Goal: Complete application form: Complete application form

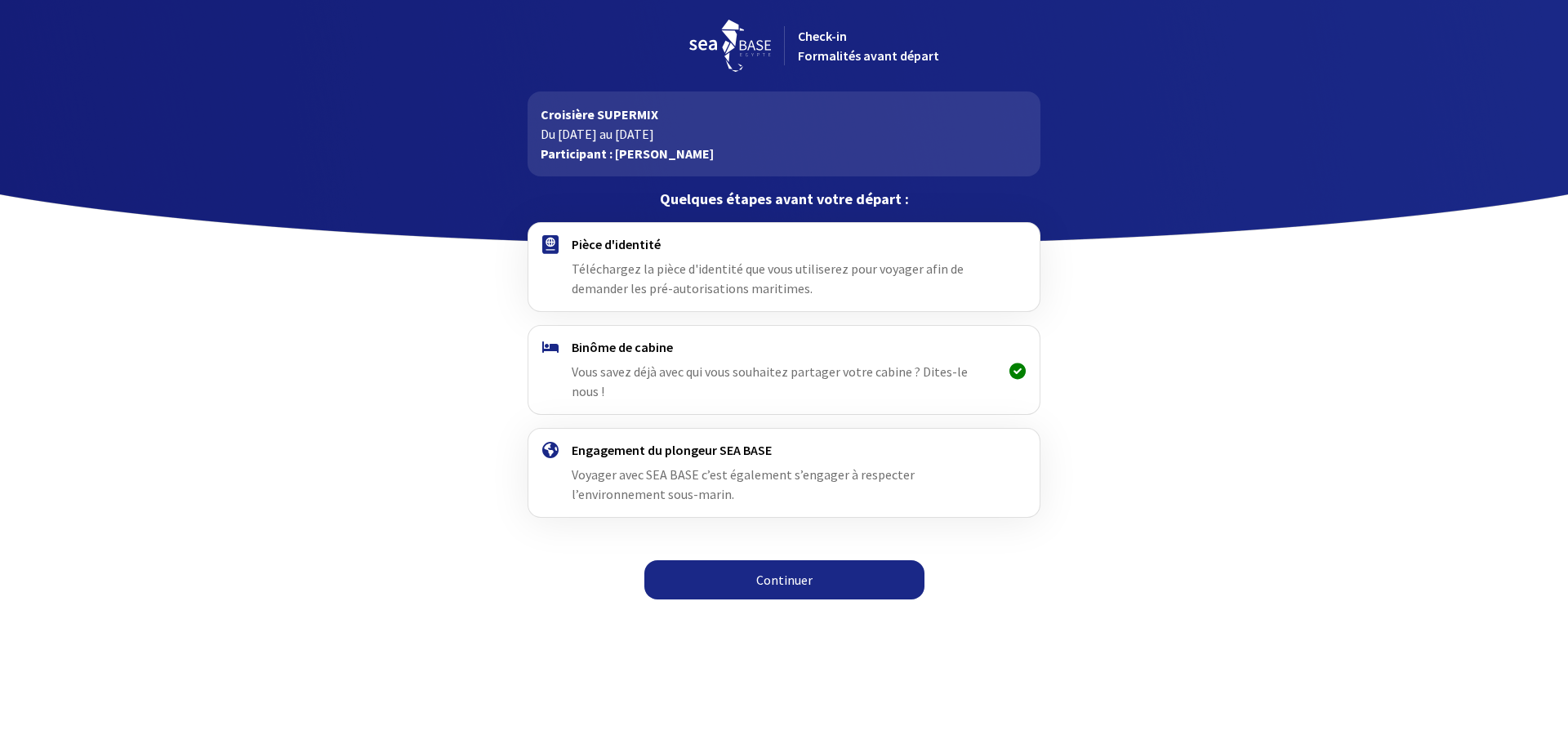
click at [794, 560] on link "Continuer" at bounding box center [784, 579] width 280 height 40
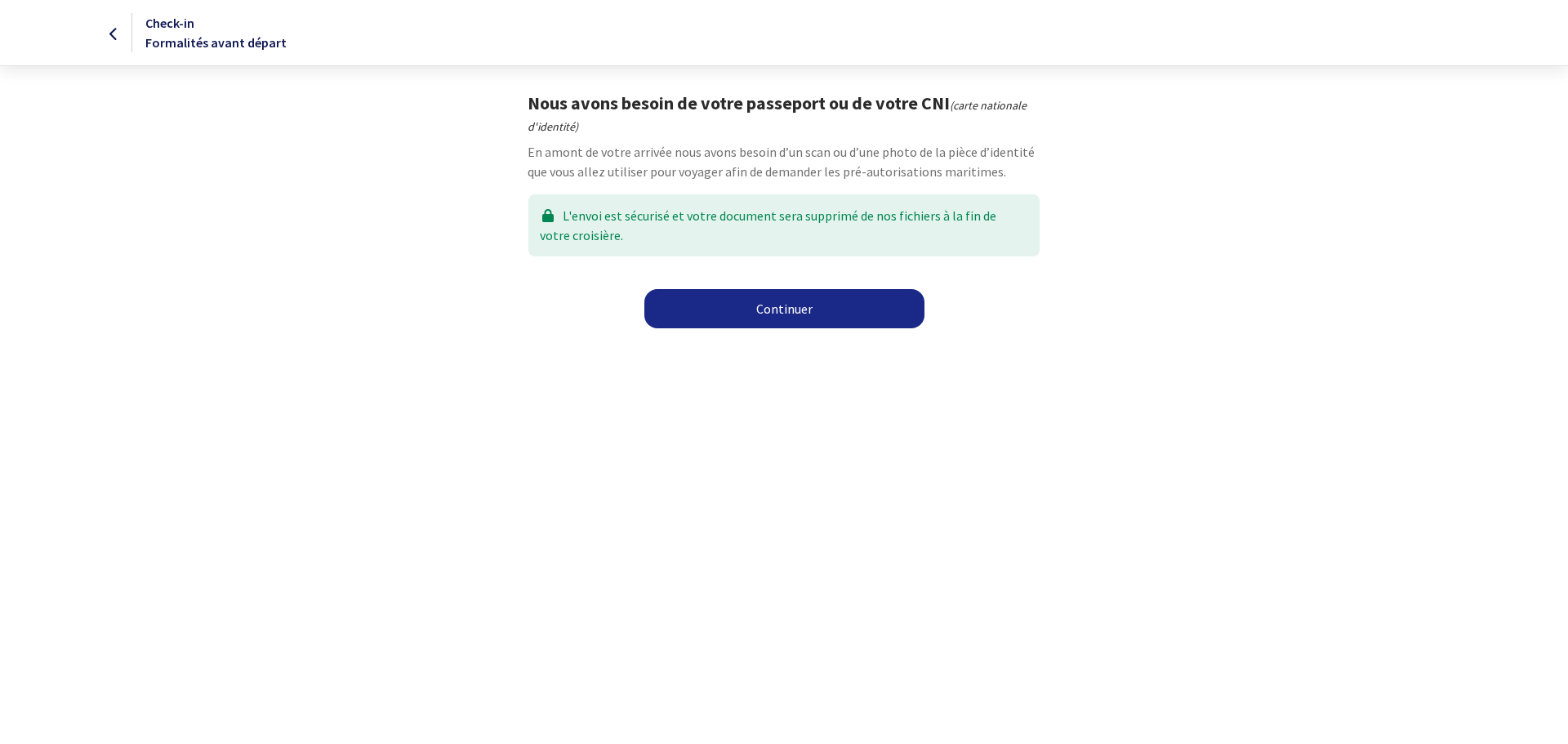
click at [788, 309] on link "Continuer" at bounding box center [784, 308] width 280 height 40
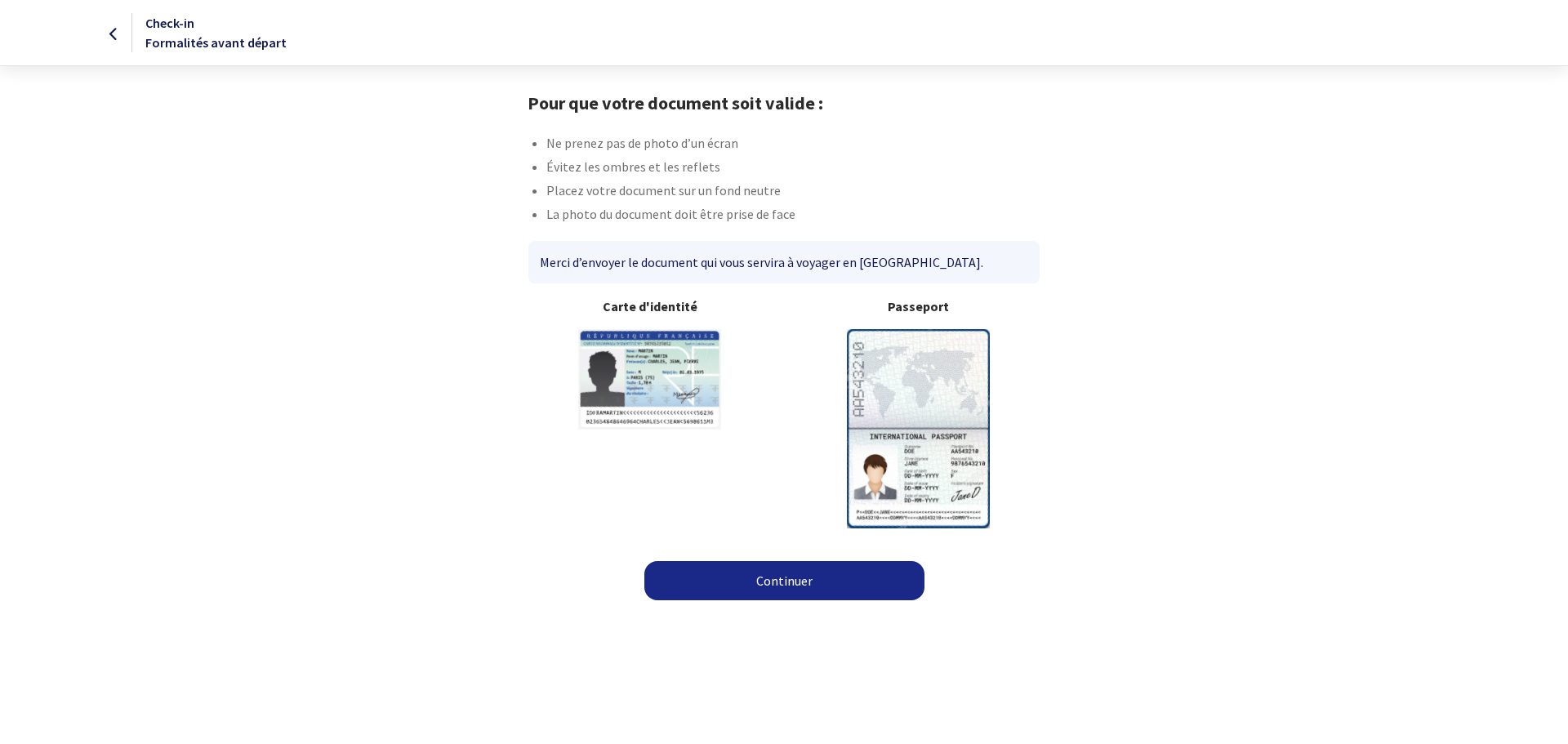
click at [767, 578] on link "Continuer" at bounding box center [784, 580] width 280 height 40
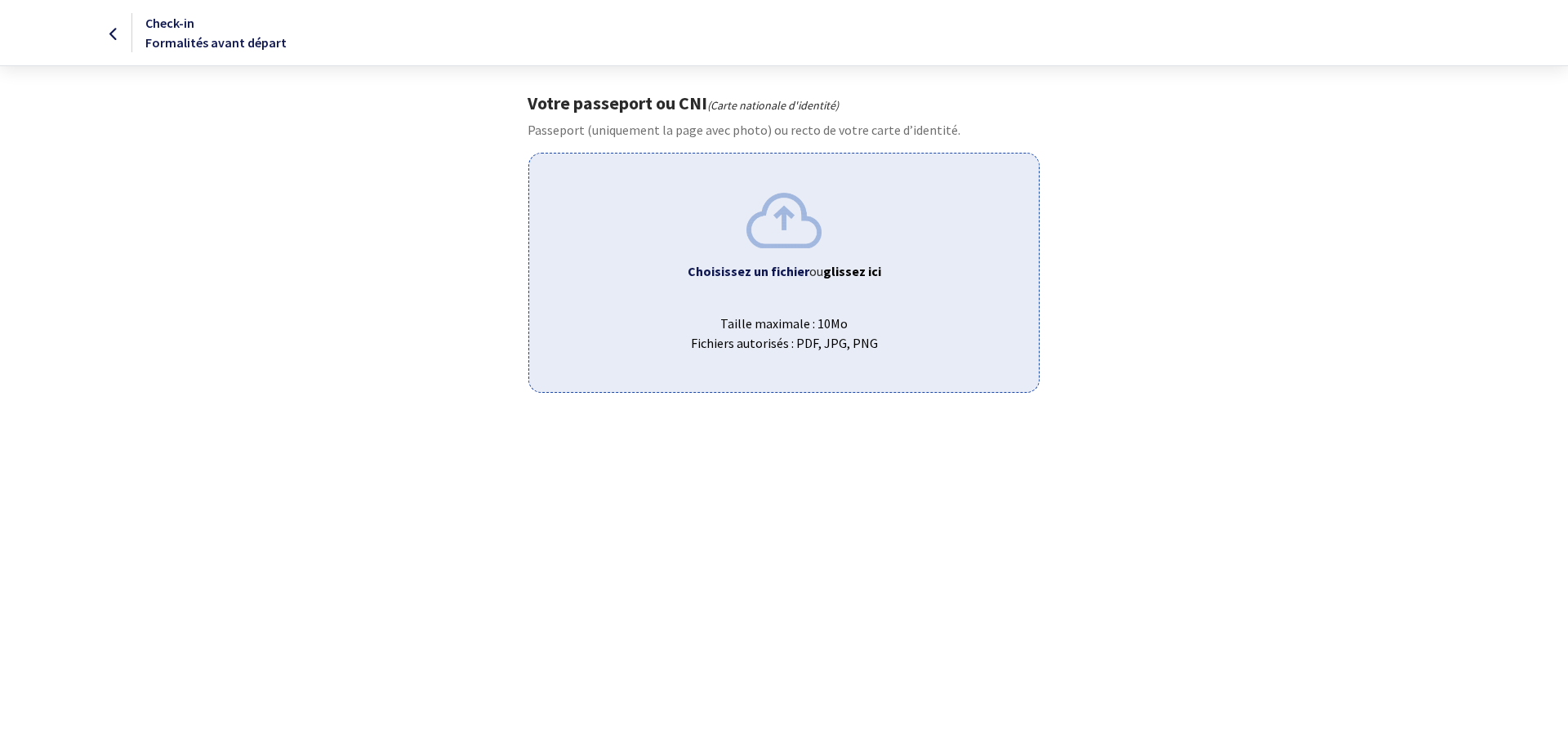
click at [769, 236] on img at bounding box center [784, 219] width 75 height 54
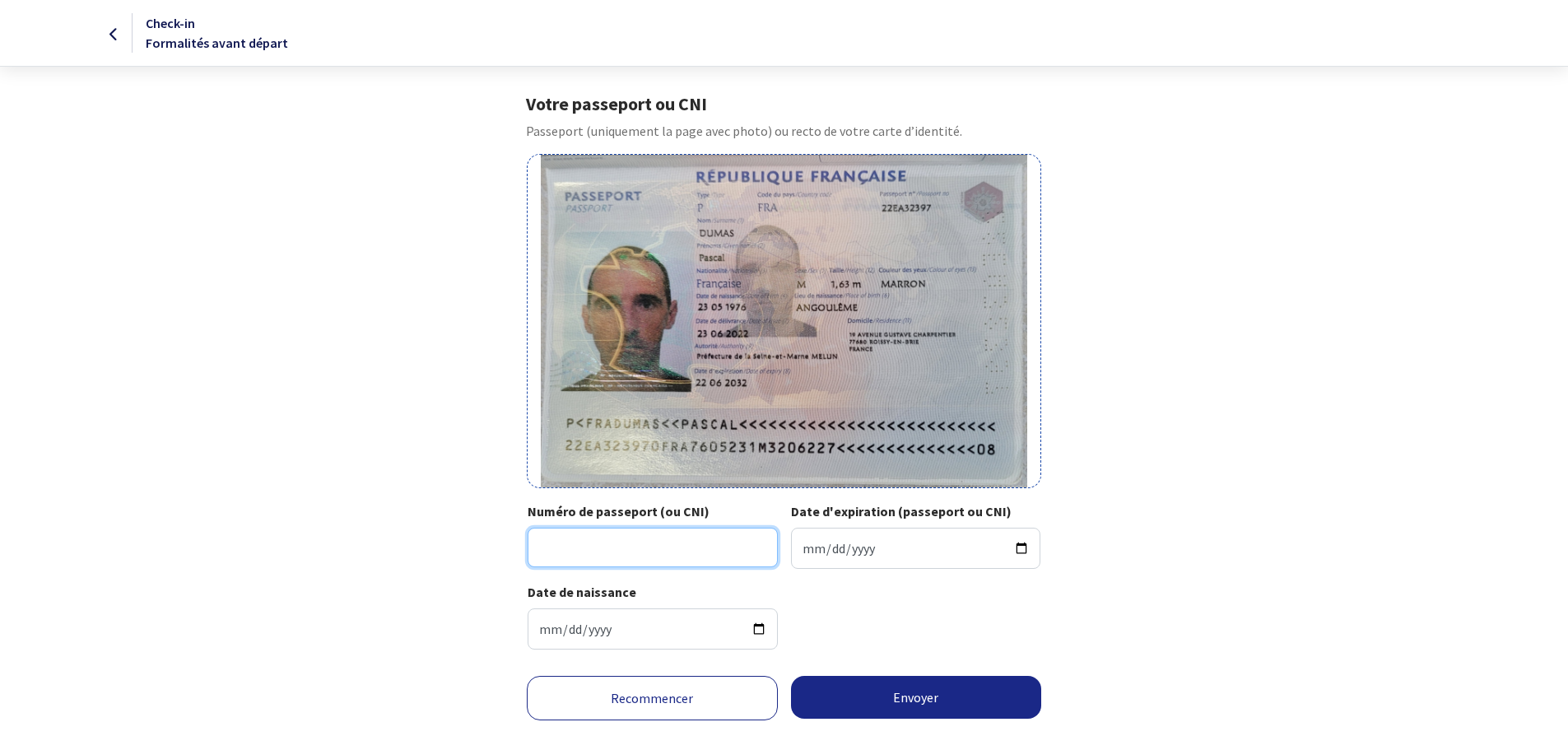
click at [650, 547] on input "Numéro de passeport (ou CNI)" at bounding box center [653, 547] width 250 height 40
type input "22EA32397"
type input "2032-06-22"
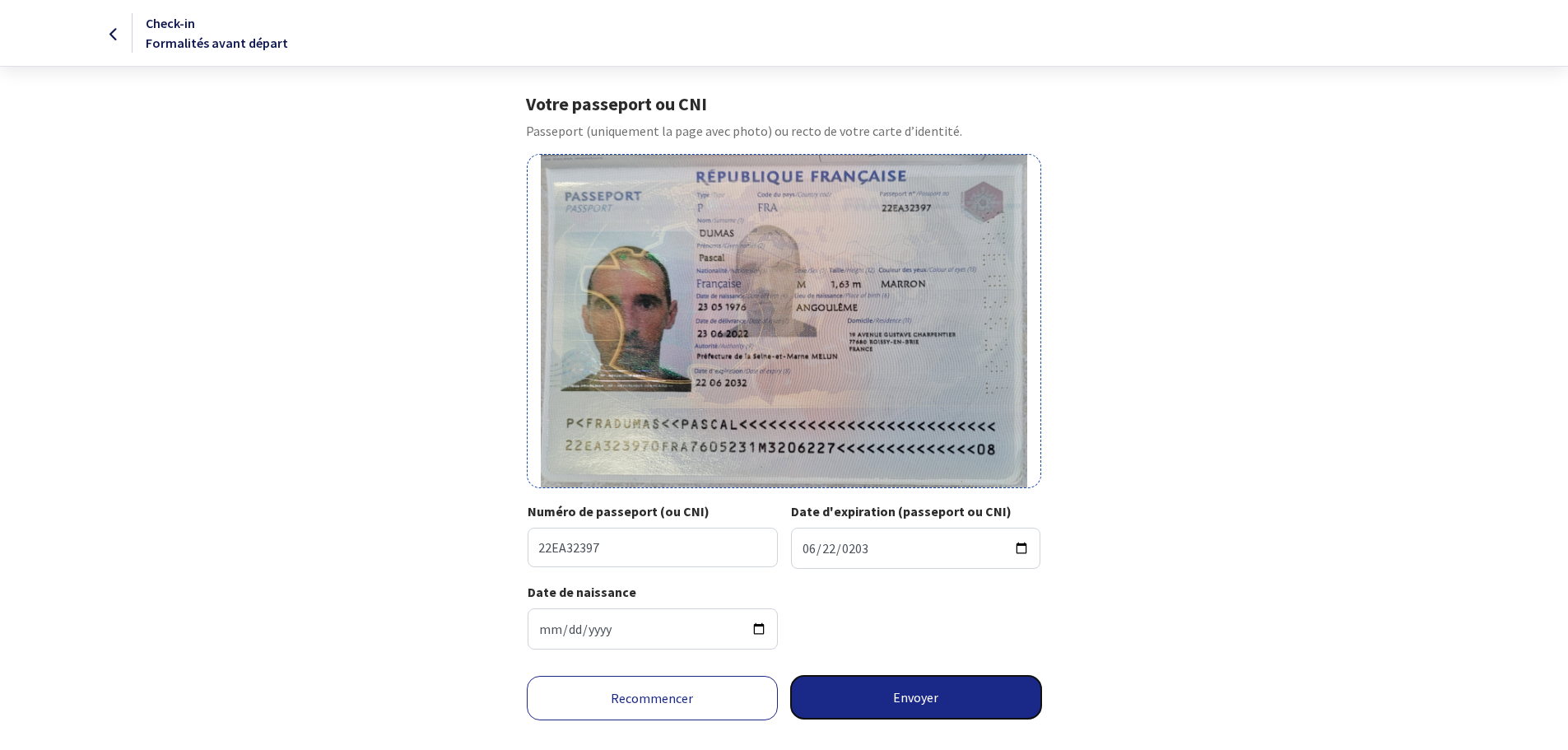
click at [927, 695] on button "Envoyer" at bounding box center [916, 697] width 251 height 43
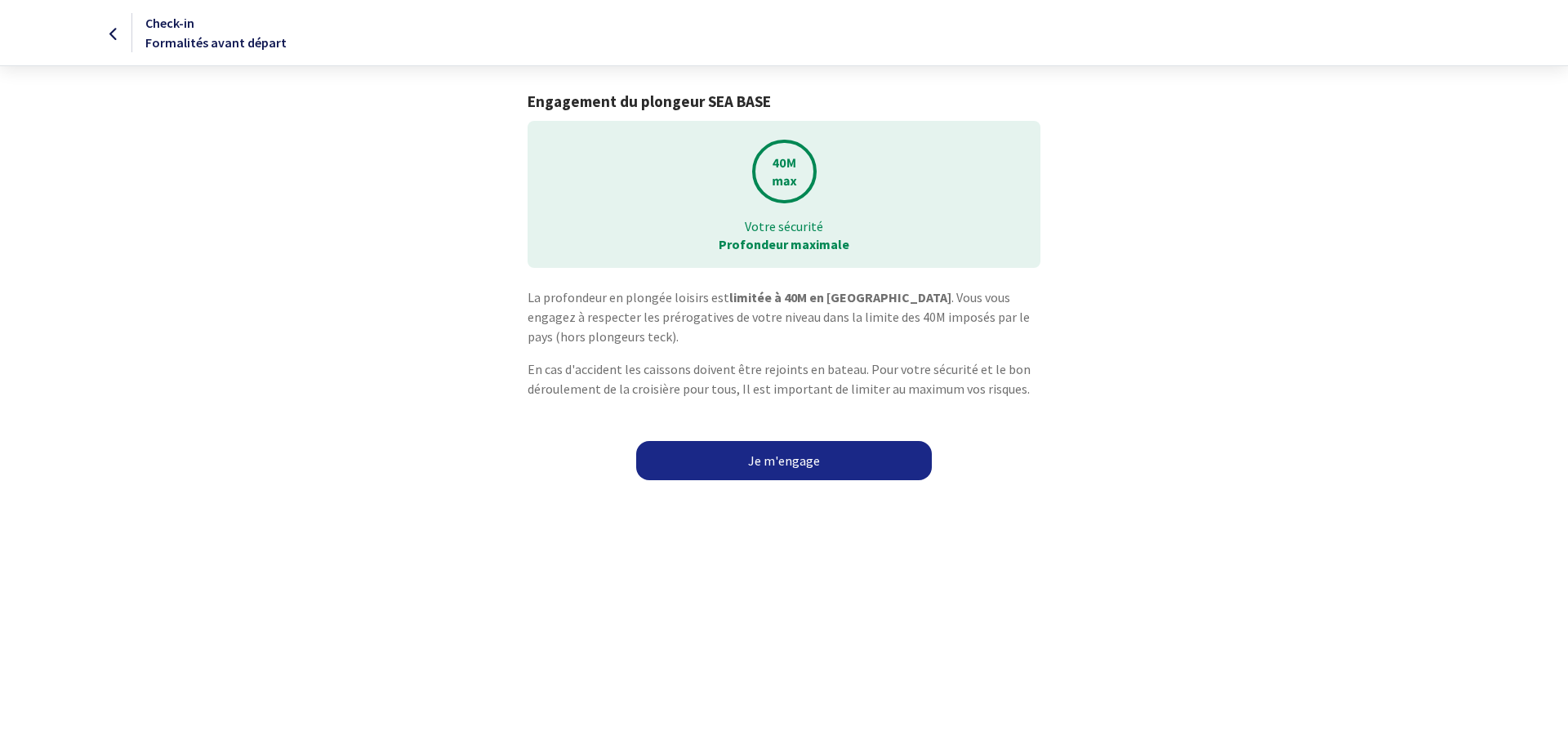
click at [766, 460] on link "Je m'engage" at bounding box center [783, 460] width 295 height 40
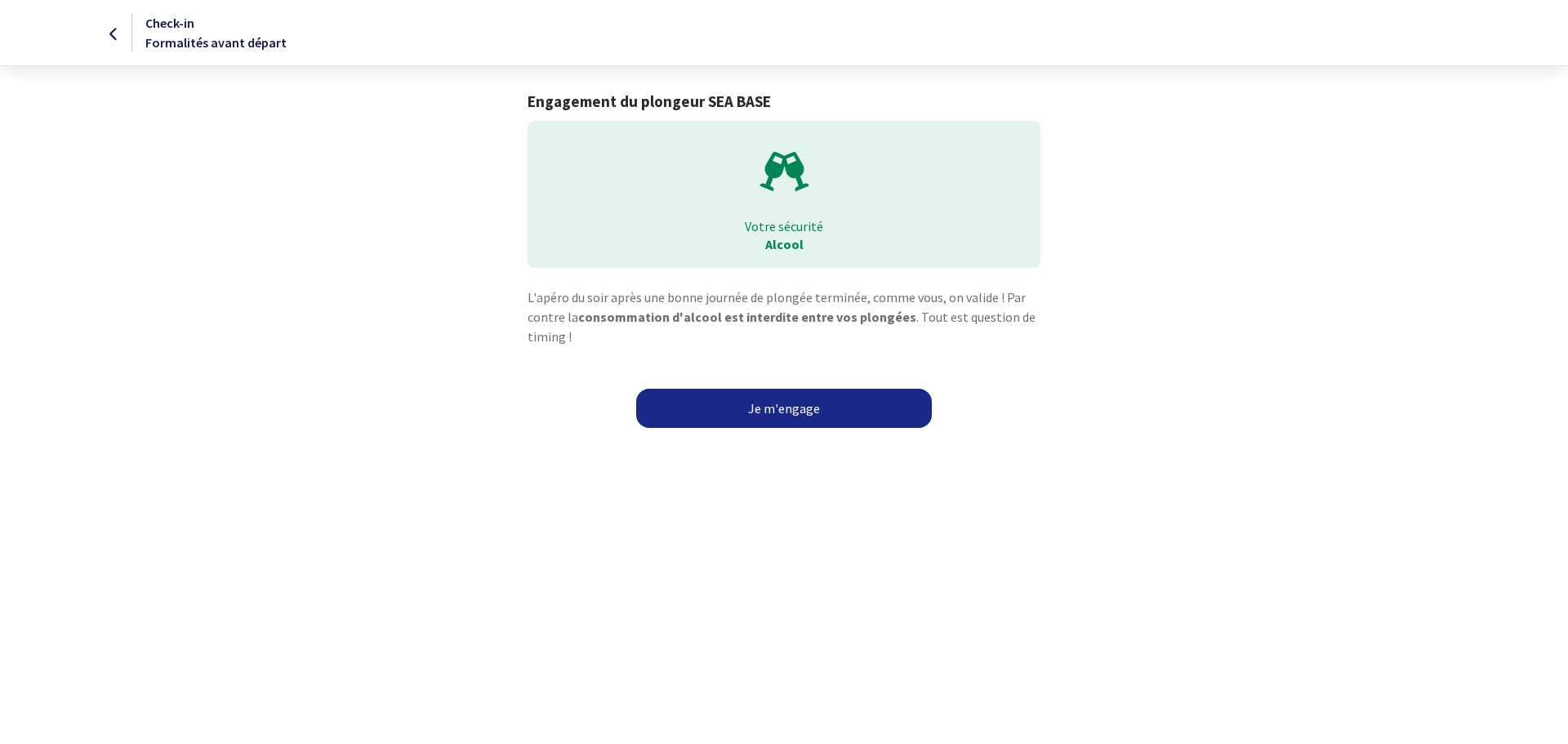
click at [782, 403] on link "Je m'engage" at bounding box center [783, 407] width 295 height 40
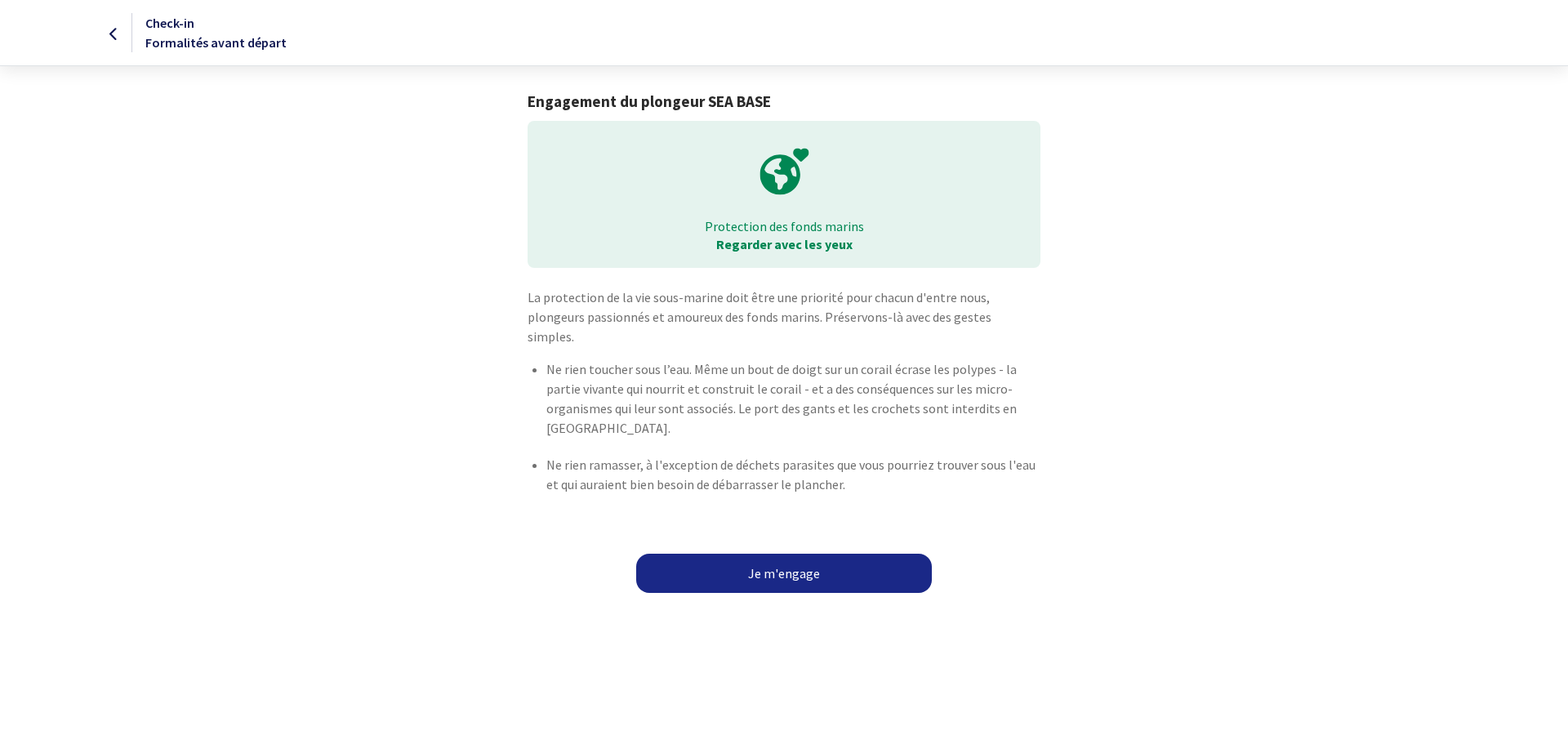
click at [795, 554] on link "Je m'engage" at bounding box center [783, 573] width 295 height 40
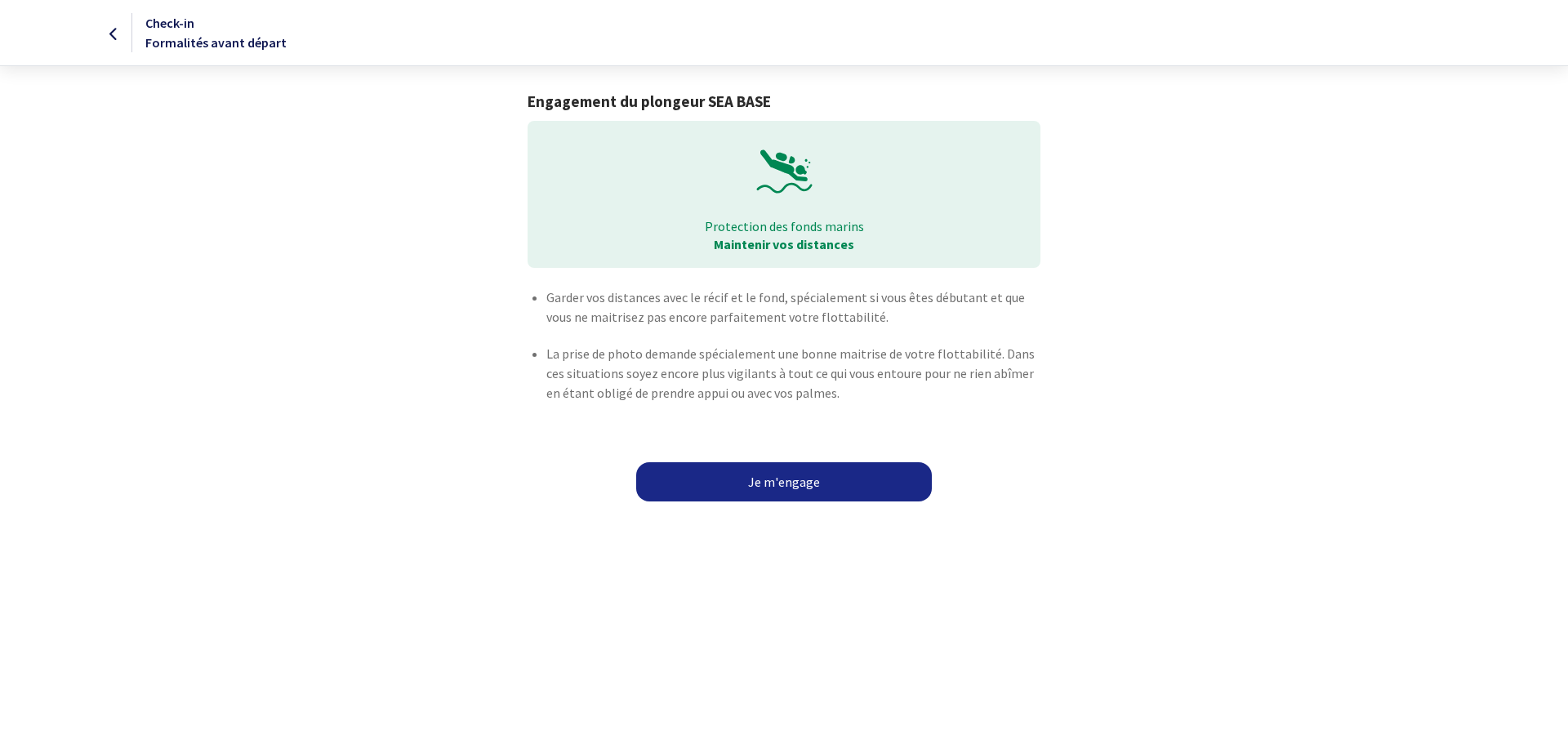
click at [802, 489] on link "Je m'engage" at bounding box center [783, 481] width 295 height 40
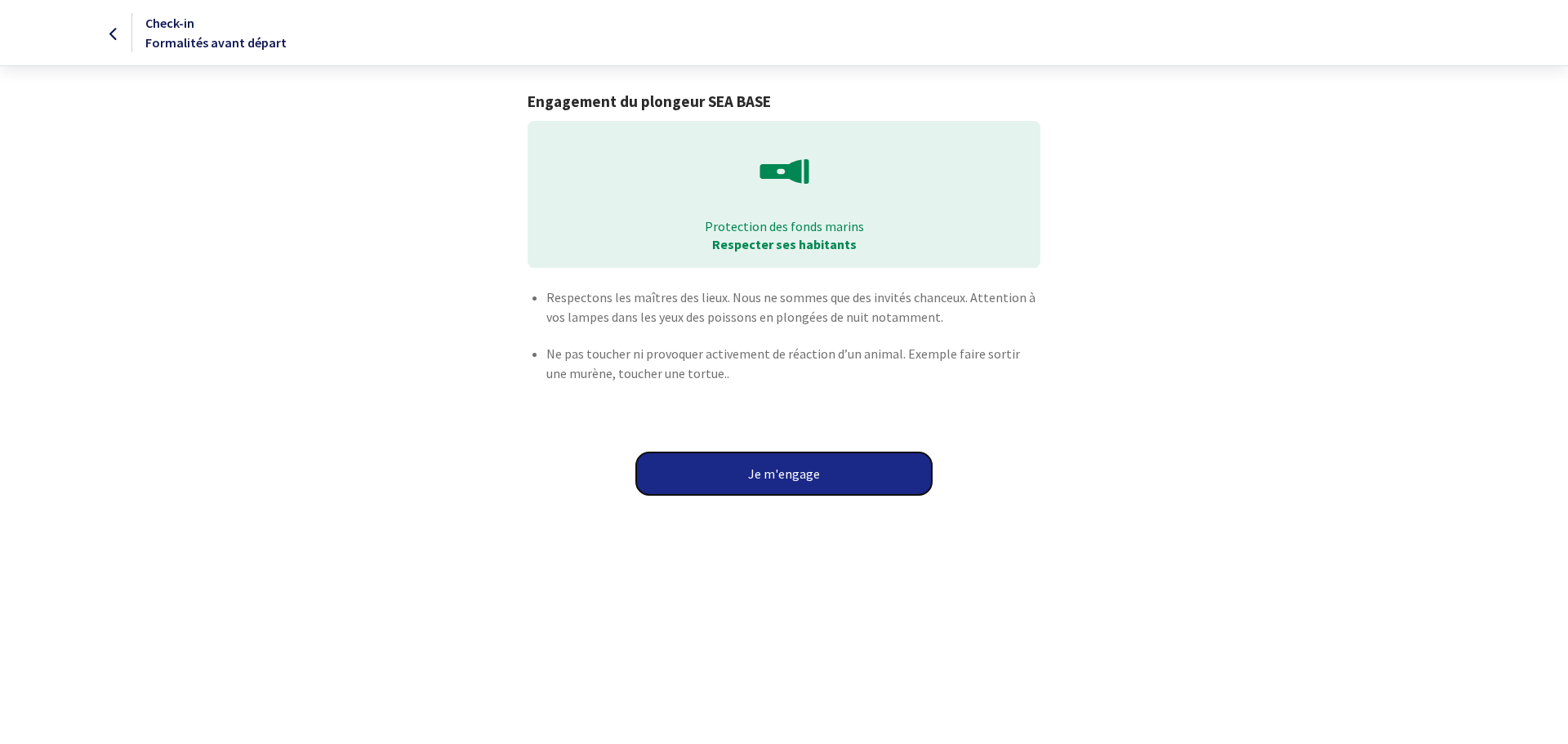
click at [779, 473] on button "Je m'engage" at bounding box center [783, 474] width 295 height 42
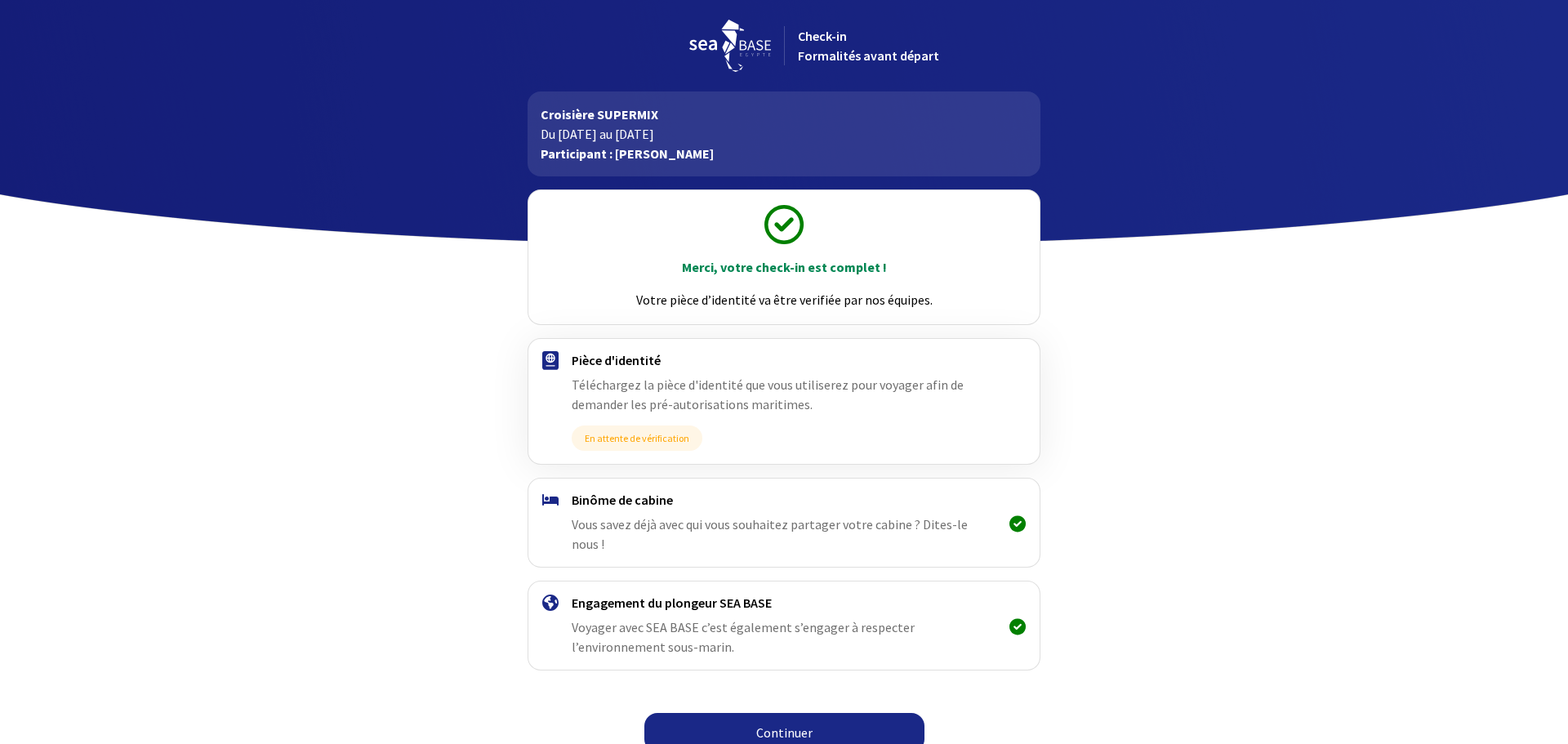
click at [814, 713] on link "Continuer" at bounding box center [784, 732] width 280 height 40
click at [775, 723] on link "Continuer" at bounding box center [784, 732] width 280 height 40
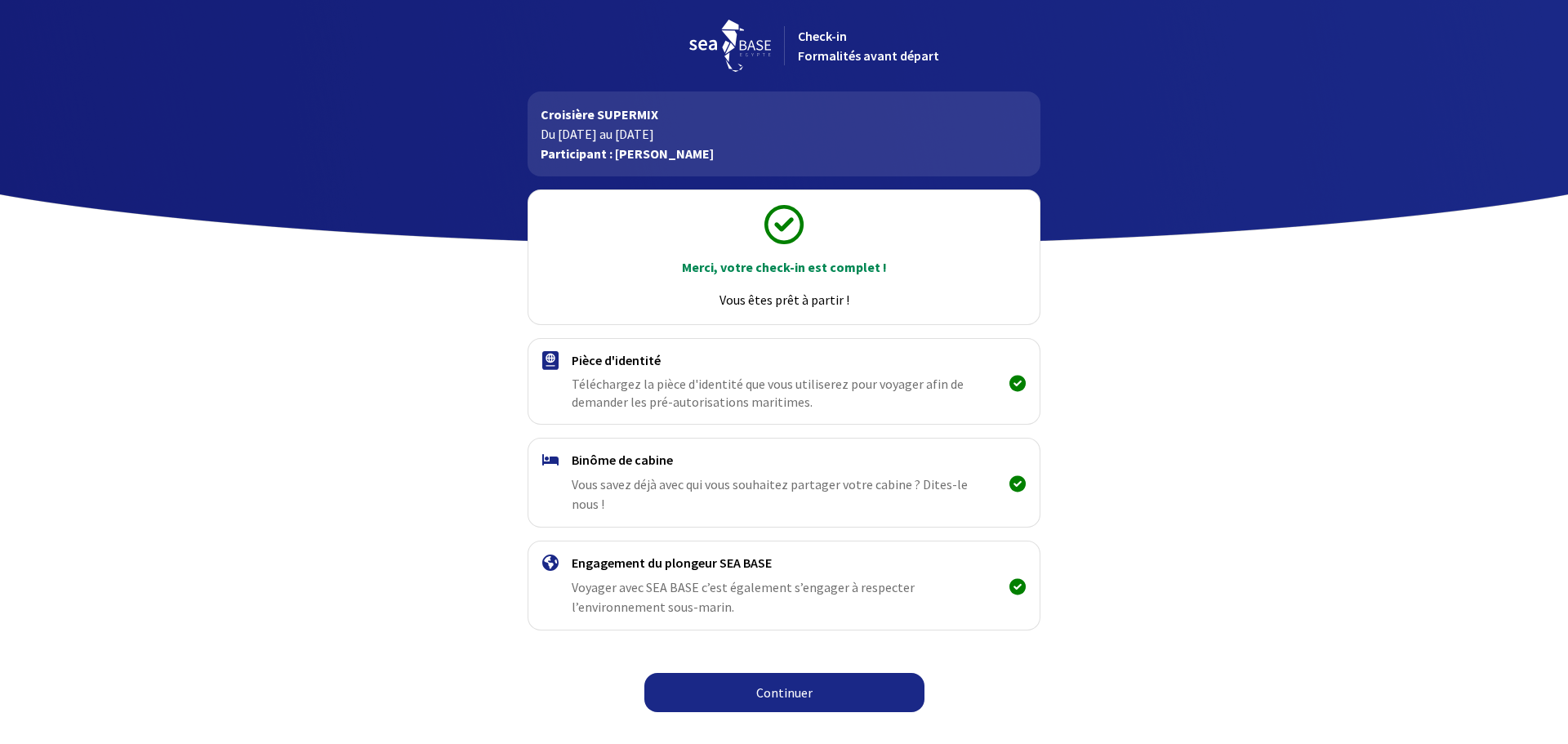
click at [778, 677] on link "Continuer" at bounding box center [784, 692] width 280 height 40
click at [778, 672] on link "Continuer" at bounding box center [784, 692] width 280 height 40
